Goal: Check status: Check status

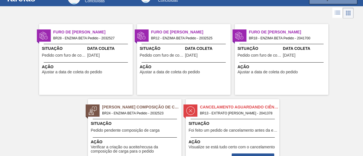
scroll to position [50, 0]
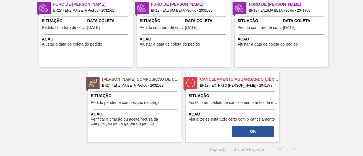
click at [236, 93] on span "Situação" at bounding box center [233, 96] width 89 height 6
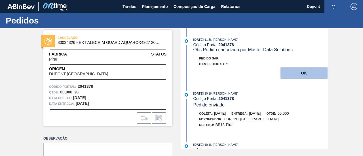
click at [306, 76] on button "OK" at bounding box center [303, 72] width 47 height 11
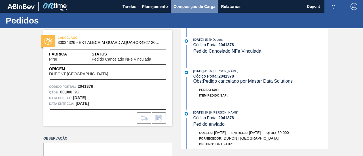
click at [186, 7] on span "Composição de Carga" at bounding box center [194, 6] width 42 height 7
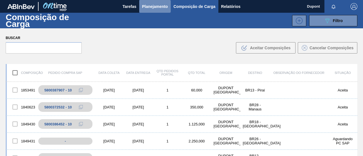
click at [162, 5] on span "Planejamento" at bounding box center [155, 6] width 26 height 7
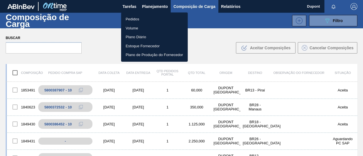
click at [133, 19] on li "Pedidos" at bounding box center [154, 19] width 67 height 9
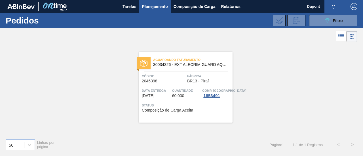
click at [185, 83] on div "Aguardando Faturamento 30034326 - EXT ALECRIM GUARD AQUAROX4927 20KG Código 204…" at bounding box center [186, 87] width 94 height 71
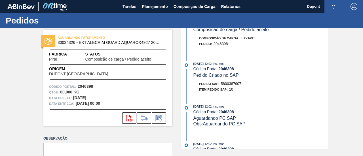
scroll to position [28, 0]
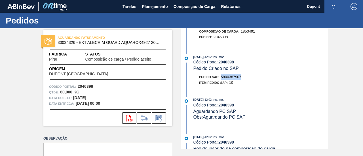
drag, startPoint x: 244, startPoint y: 79, endPoint x: 222, endPoint y: 79, distance: 22.7
click at [222, 79] on div "Pedido SAP: 5800387907" at bounding box center [260, 77] width 135 height 6
copy span "5800387907"
click at [152, 8] on span "Planejamento" at bounding box center [155, 6] width 26 height 7
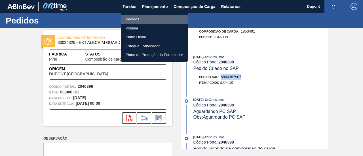
click at [141, 18] on li "Pedidos" at bounding box center [154, 19] width 67 height 9
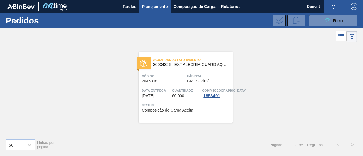
click at [209, 96] on div "1853491" at bounding box center [211, 96] width 19 height 5
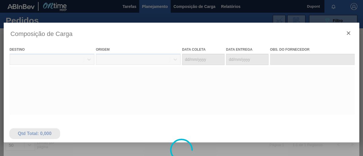
type coleta "20/10/2025"
type Entrega "21/10/2025"
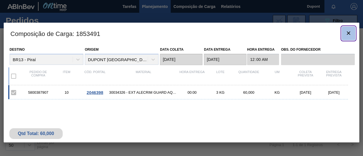
click at [350, 31] on icon "botão de ícone" at bounding box center [348, 32] width 3 height 3
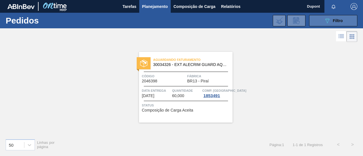
click at [324, 22] on icon "089F7B8B-B2A5-4AFE-B5C0-19BA573D28AC" at bounding box center [327, 20] width 7 height 7
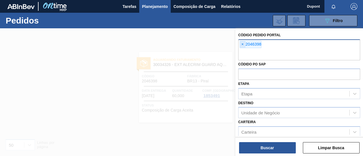
click at [243, 44] on span "×" at bounding box center [242, 44] width 5 height 7
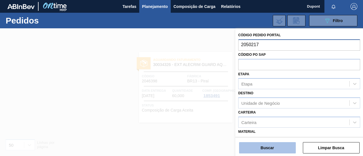
type input "2050217"
click at [280, 152] on button "Buscar" at bounding box center [267, 147] width 57 height 11
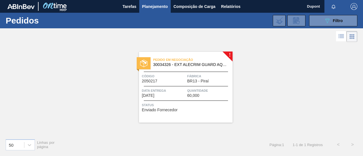
click at [199, 82] on span "BR13 - Piraí" at bounding box center [198, 81] width 22 height 4
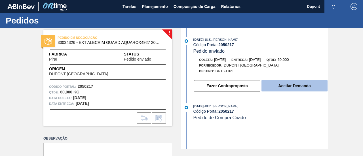
click at [291, 86] on button "Aceitar Demanda" at bounding box center [294, 85] width 66 height 11
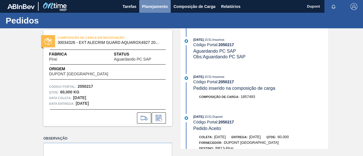
click at [157, 7] on span "Planejamento" at bounding box center [155, 6] width 26 height 7
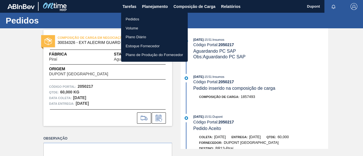
click at [151, 17] on li "Pedidos" at bounding box center [154, 19] width 67 height 9
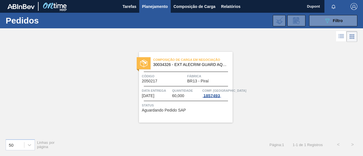
click at [215, 95] on div "1857493" at bounding box center [211, 96] width 19 height 5
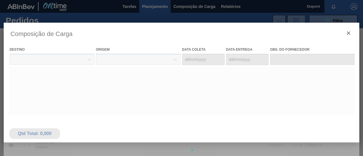
type coleta "03/11/2025"
type Entrega "[DATE]"
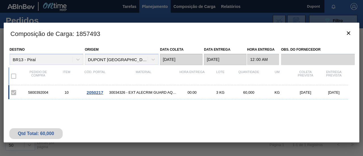
click at [96, 94] on span "2050217" at bounding box center [95, 92] width 16 height 5
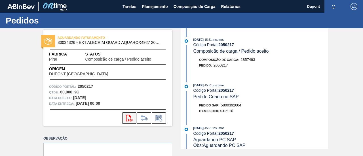
click at [129, 119] on icon "svg{fill:#ff0000}" at bounding box center [129, 118] width 7 height 7
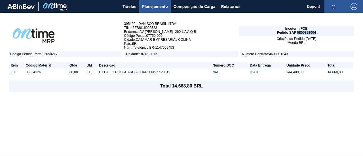
drag, startPoint x: 316, startPoint y: 32, endPoint x: 298, endPoint y: 33, distance: 18.7
click at [298, 33] on div "Incoterm FOB Pedido SAP 5800392004" at bounding box center [296, 31] width 115 height 10
copy span "5800392004"
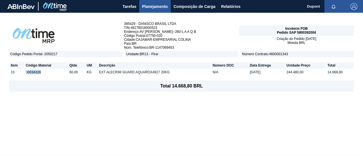
drag, startPoint x: 27, startPoint y: 72, endPoint x: 22, endPoint y: 73, distance: 5.4
click at [42, 74] on td "30034326" at bounding box center [46, 72] width 43 height 6
click at [24, 73] on td "10" at bounding box center [17, 72] width 14 height 6
drag, startPoint x: 26, startPoint y: 71, endPoint x: 41, endPoint y: 71, distance: 15.3
click at [41, 71] on td "30034326" at bounding box center [46, 72] width 43 height 6
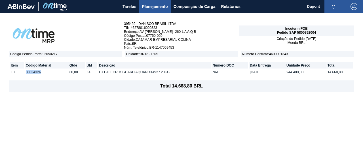
copy td "30034326"
